Goal: Task Accomplishment & Management: Manage account settings

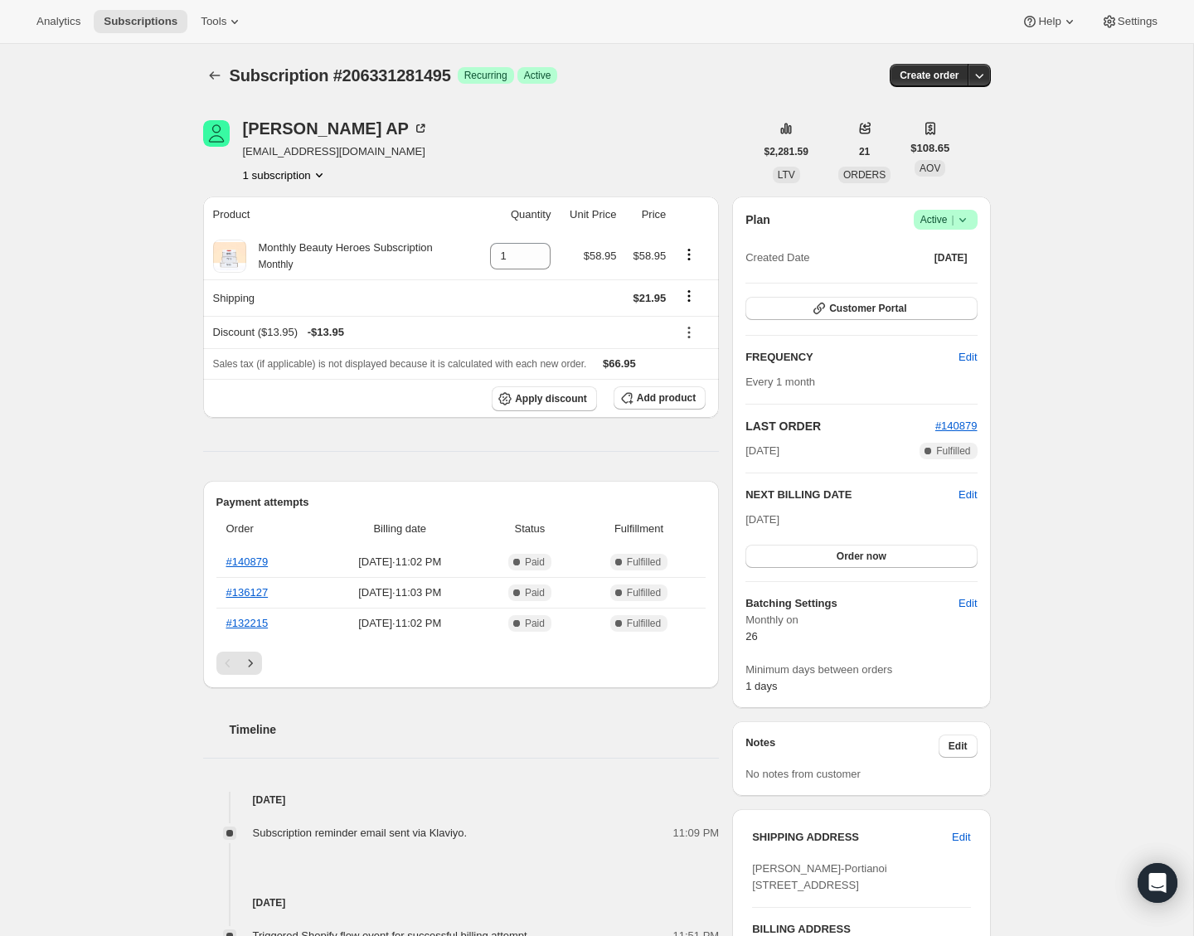
scroll to position [7, 0]
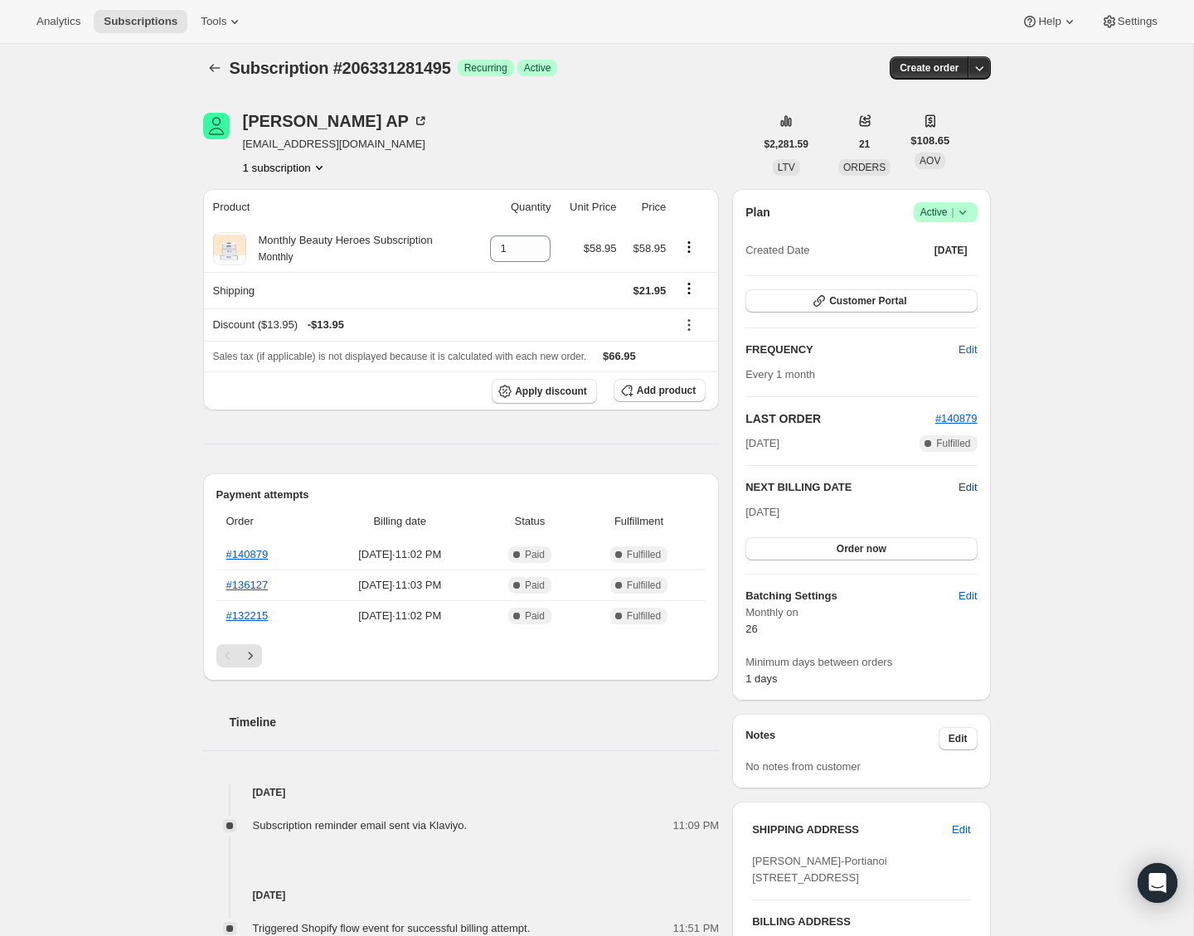
click at [971, 483] on span "Edit" at bounding box center [967, 487] width 18 height 17
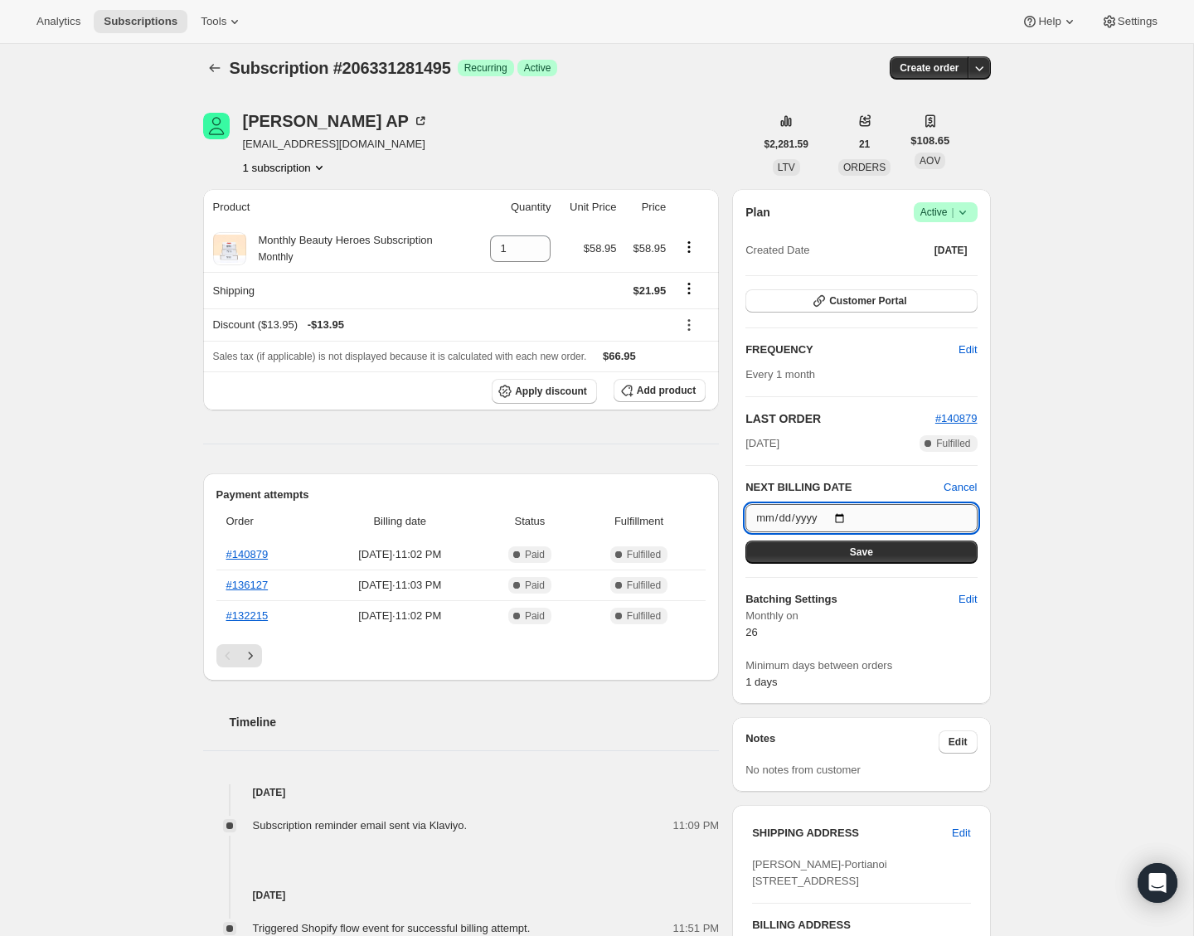
click at [834, 515] on input "[DATE]" at bounding box center [860, 518] width 231 height 28
click at [846, 517] on input "[DATE]" at bounding box center [860, 518] width 231 height 28
click at [955, 551] on button "Save" at bounding box center [860, 552] width 231 height 23
type input "[DATE]"
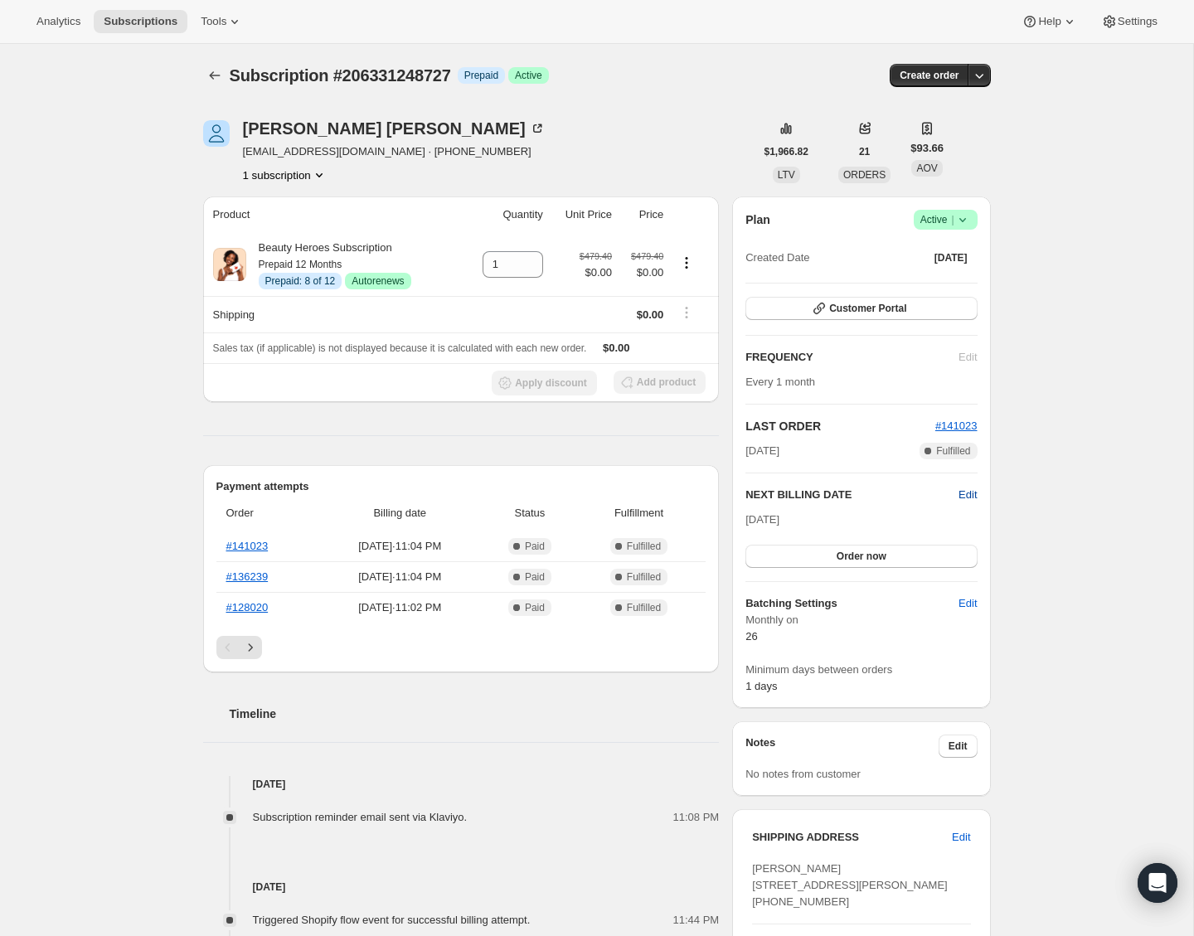
click at [965, 498] on span "Edit" at bounding box center [967, 495] width 18 height 17
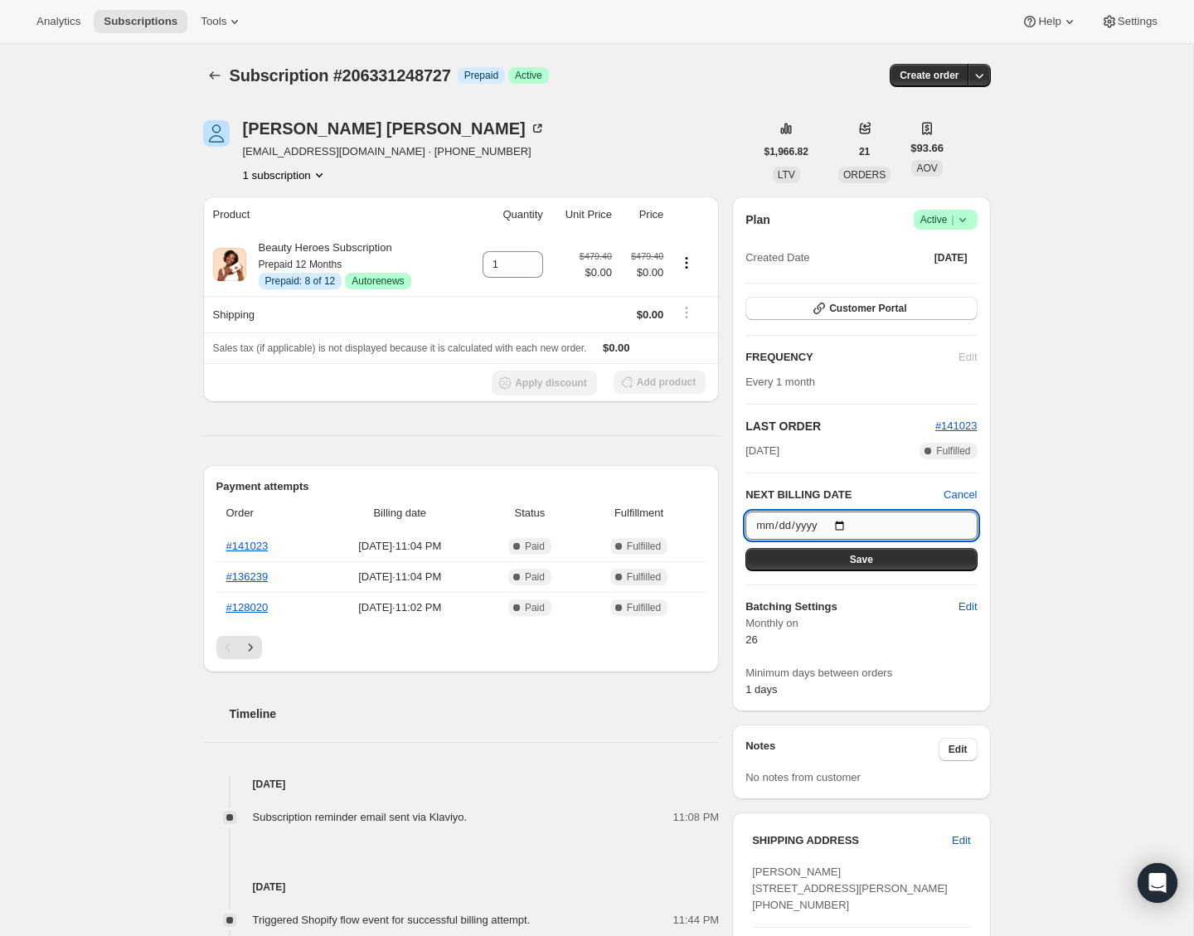
click at [849, 527] on input "[DATE]" at bounding box center [860, 526] width 231 height 28
click at [1015, 579] on div "Subscription #206331248727. This page is ready Subscription #206331248727 Info …" at bounding box center [596, 734] width 1193 height 1381
type input "[DATE]"
click at [920, 556] on button "Save" at bounding box center [860, 559] width 231 height 23
